Goal: Find specific page/section

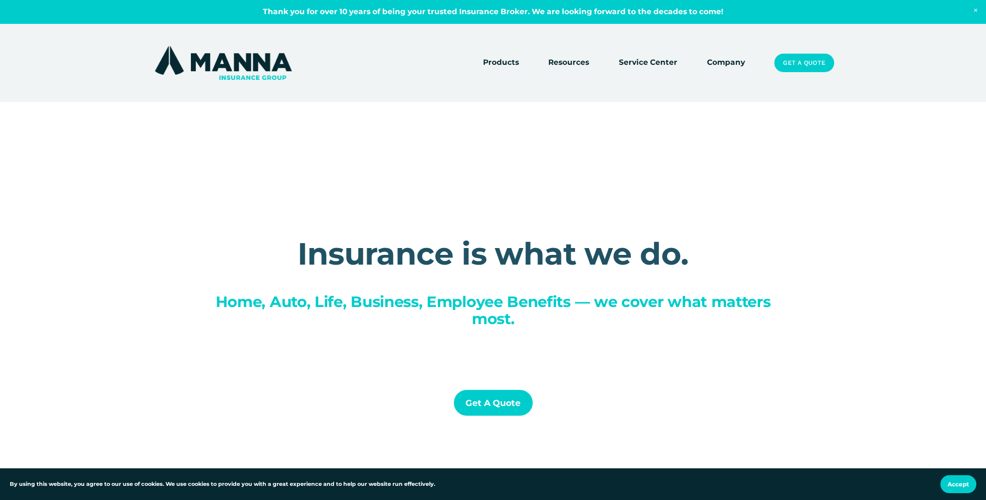
click at [731, 64] on link "Company" at bounding box center [726, 63] width 38 height 14
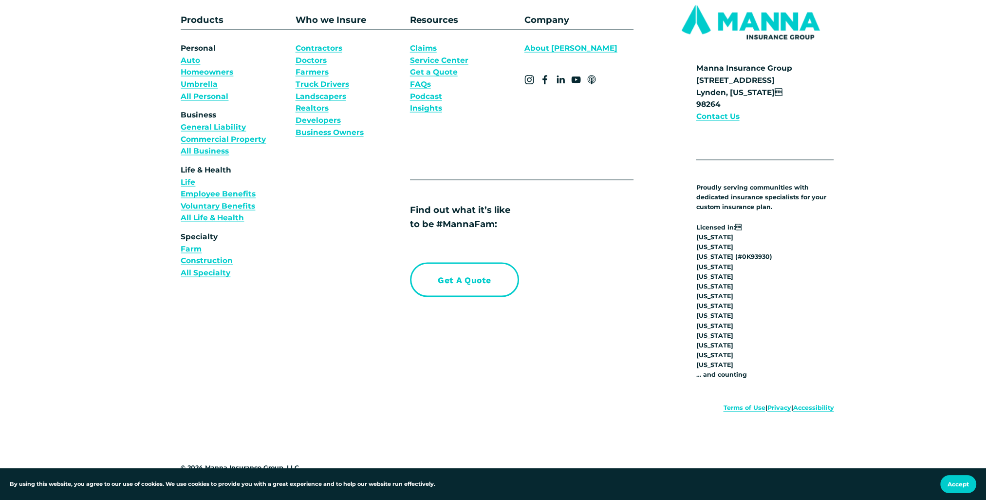
scroll to position [7548, 0]
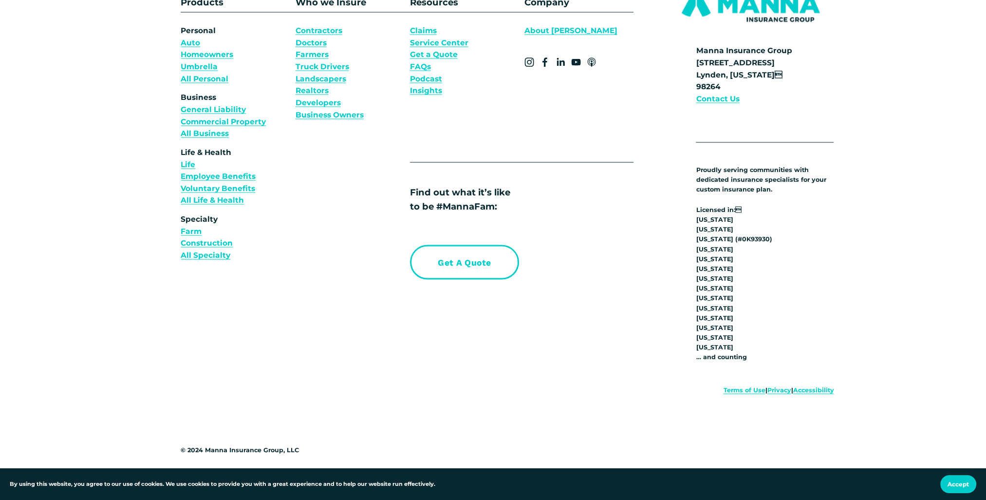
click at [708, 255] on p "Licensed in: [US_STATE] [US_STATE] [US_STATE] (# 0K93930) [US_STATE] [US_STATE…" at bounding box center [765, 283] width 138 height 157
